Goal: Information Seeking & Learning: Learn about a topic

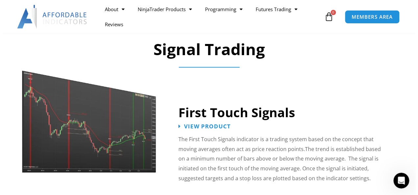
scroll to position [995, 0]
